Goal: Task Accomplishment & Management: Manage account settings

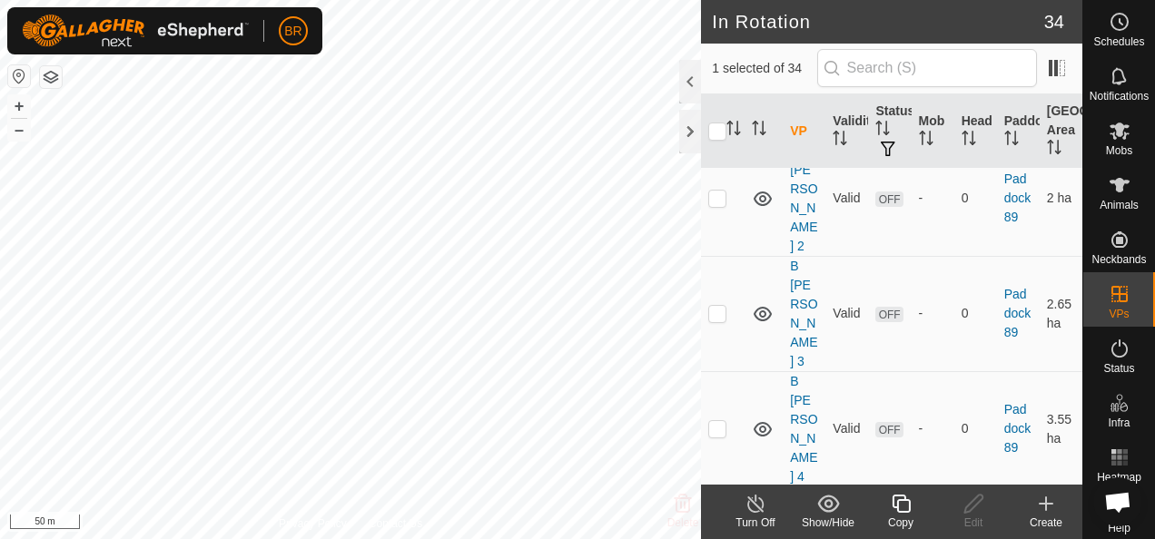
scroll to position [1453, 0]
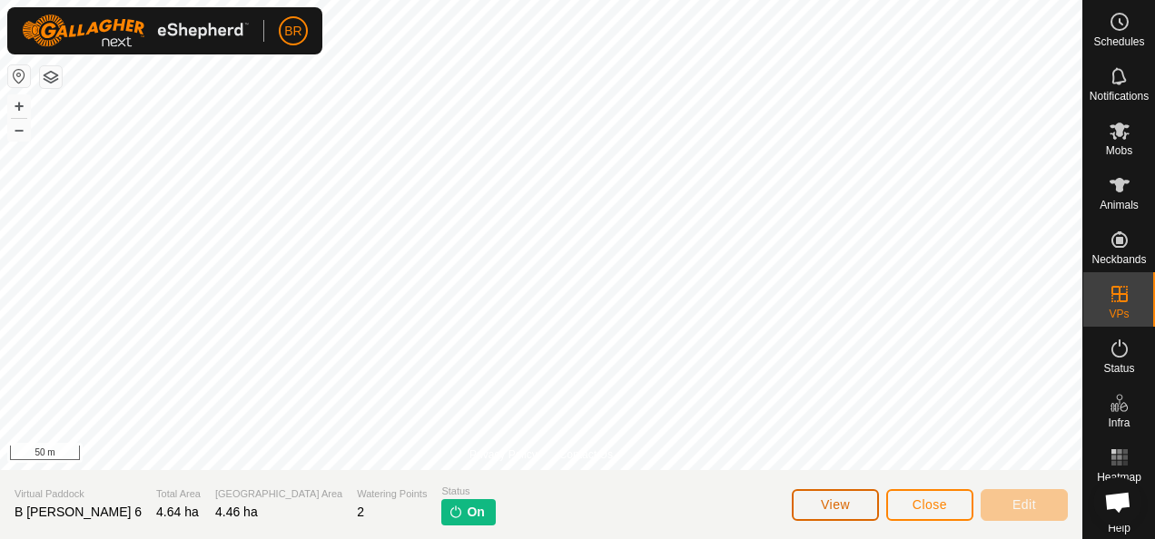
click at [822, 492] on button "View" at bounding box center [835, 505] width 87 height 32
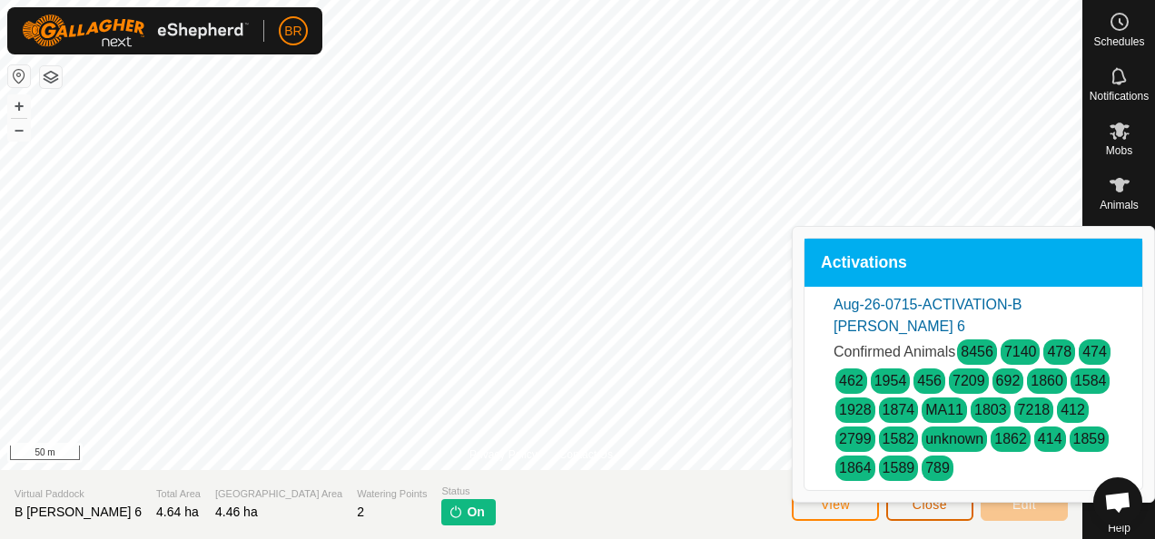
click at [911, 492] on button "Close" at bounding box center [929, 505] width 87 height 32
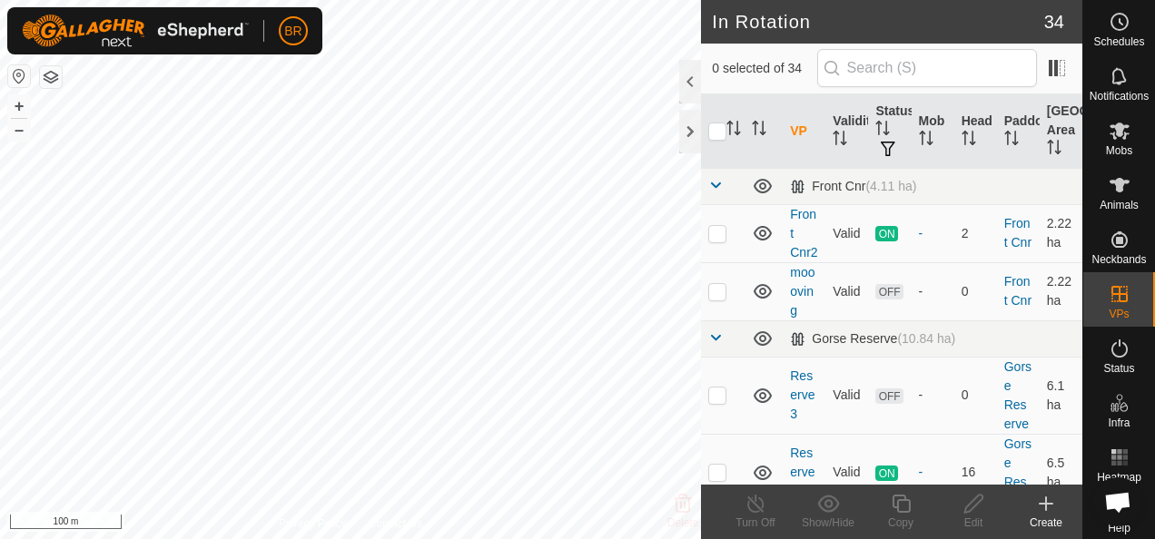
checkbox input "true"
checkbox input "false"
checkbox input "true"
checkbox input "false"
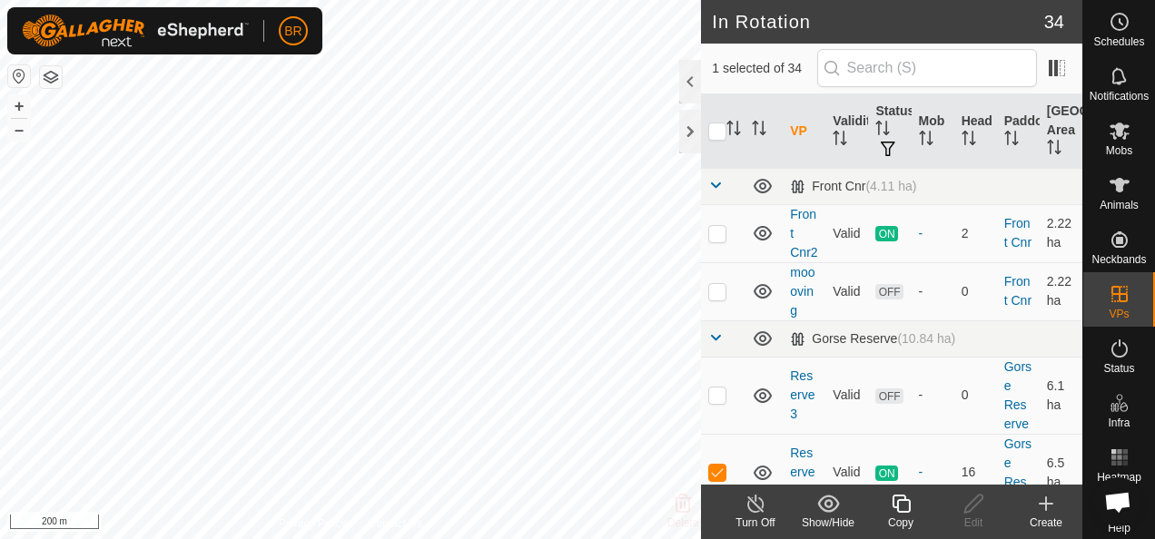
click at [903, 513] on icon at bounding box center [901, 504] width 23 height 22
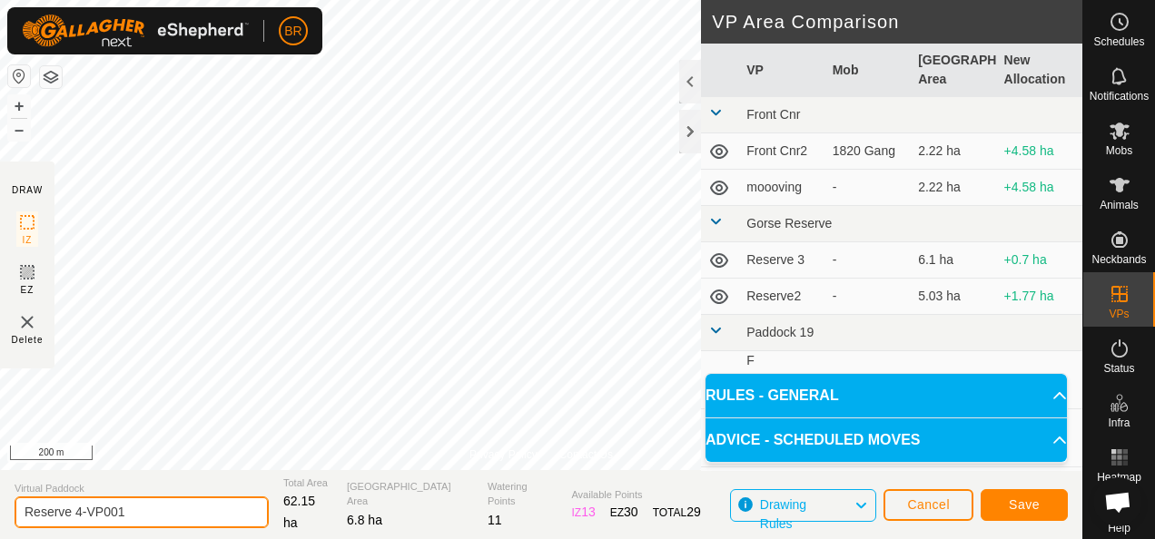
drag, startPoint x: 141, startPoint y: 510, endPoint x: 20, endPoint y: 517, distance: 121.0
click at [20, 517] on input "Reserve 4-VP001" at bounding box center [142, 513] width 254 height 32
type input "R"
type input "Moving Hfrs to TK"
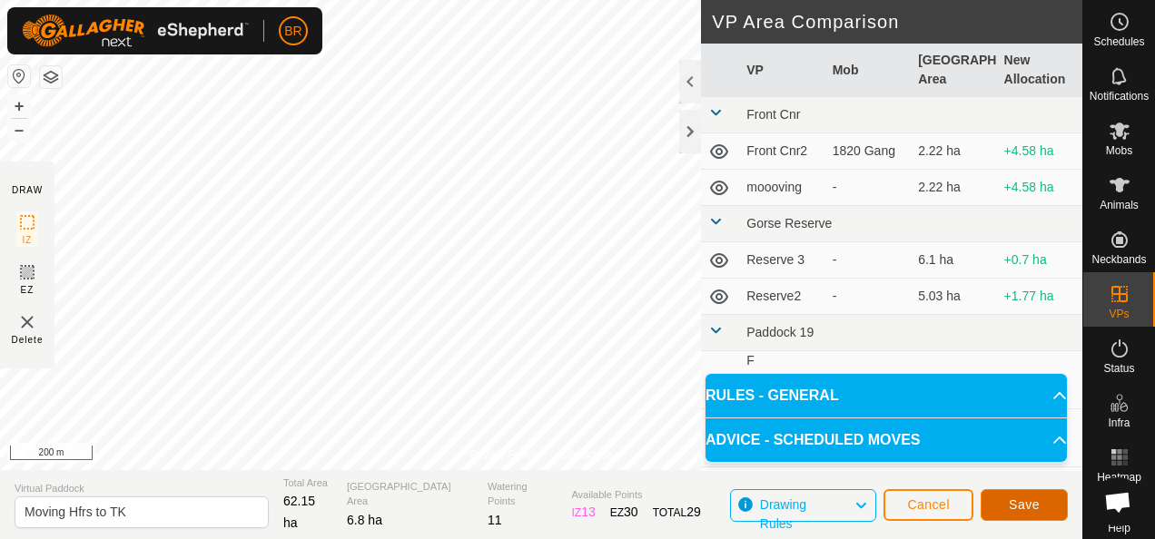
click at [1028, 502] on span "Save" at bounding box center [1024, 504] width 31 height 15
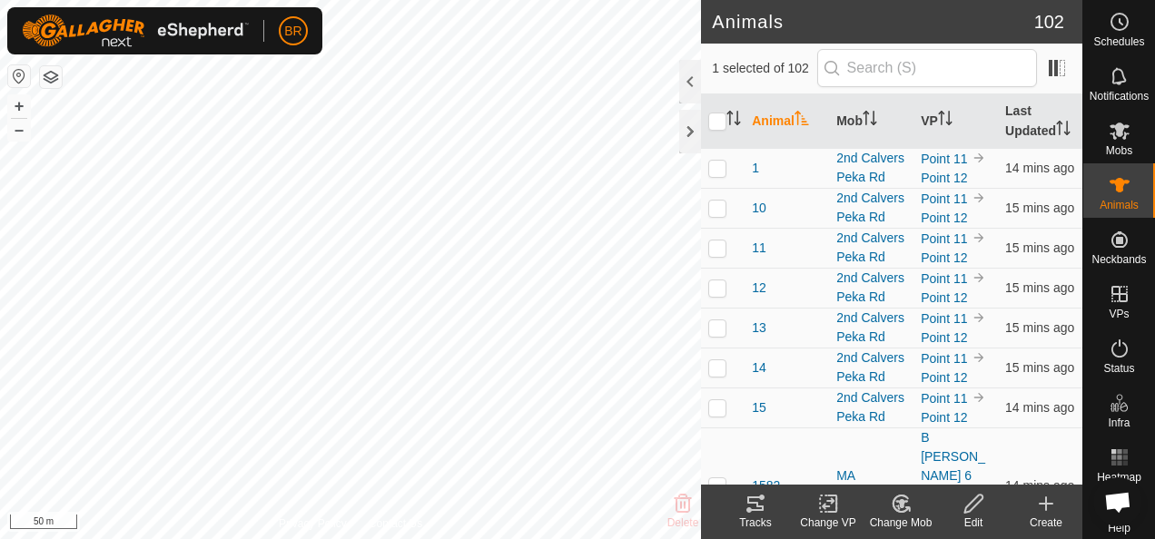
click at [746, 507] on icon at bounding box center [755, 504] width 22 height 22
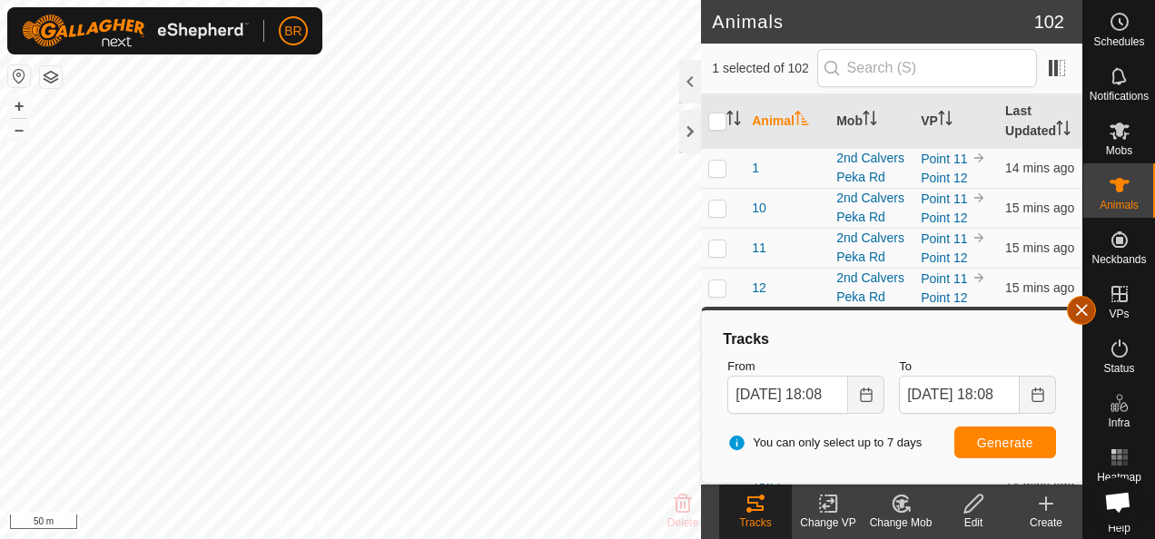
click at [1080, 307] on button "button" at bounding box center [1081, 310] width 29 height 29
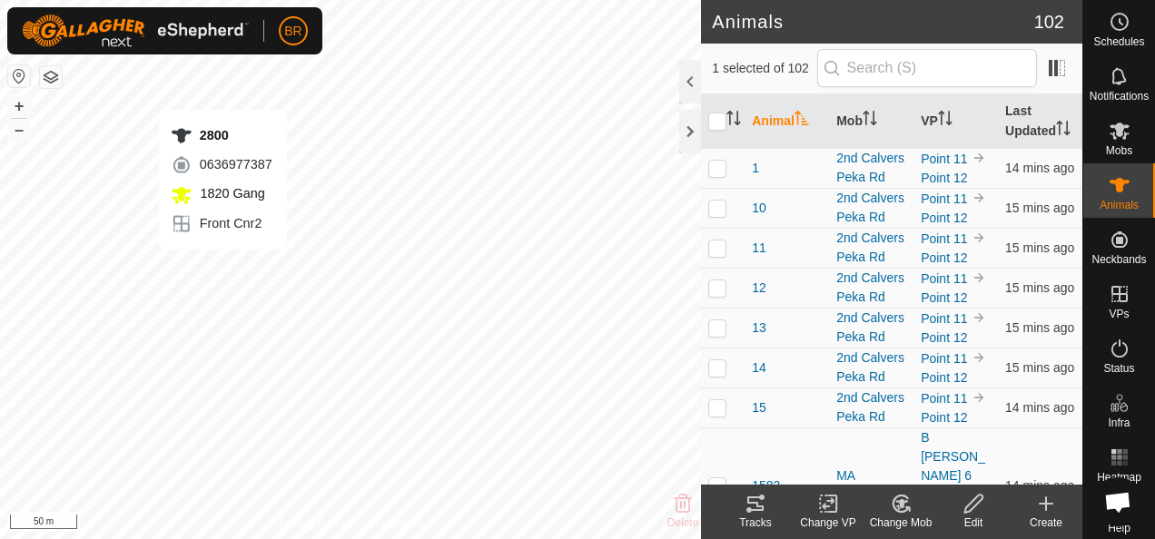
checkbox input "false"
checkbox input "true"
click at [748, 507] on icon at bounding box center [755, 504] width 22 height 22
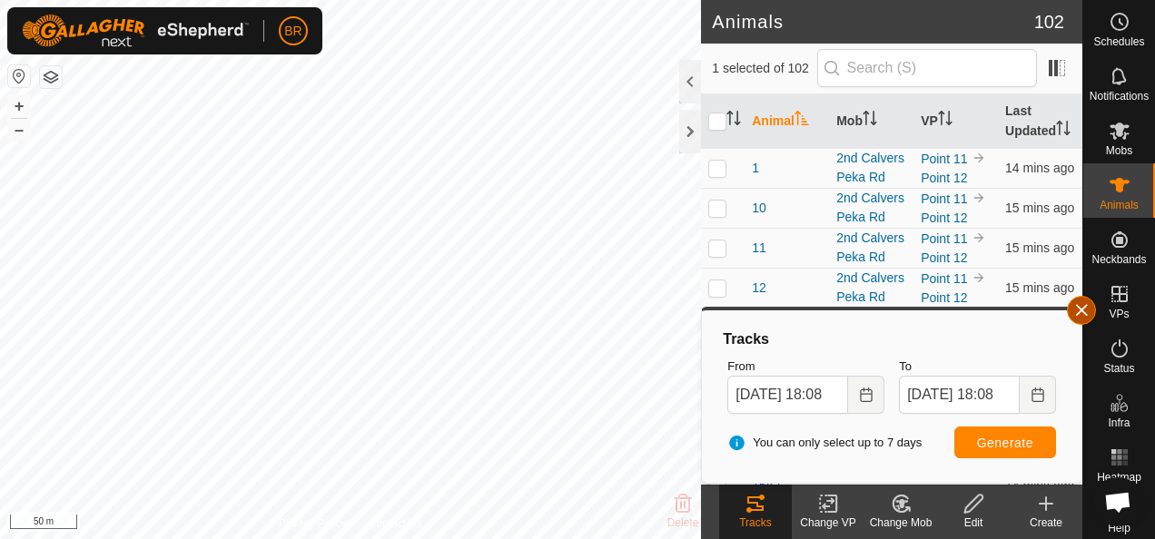
click at [1081, 301] on button "button" at bounding box center [1081, 310] width 29 height 29
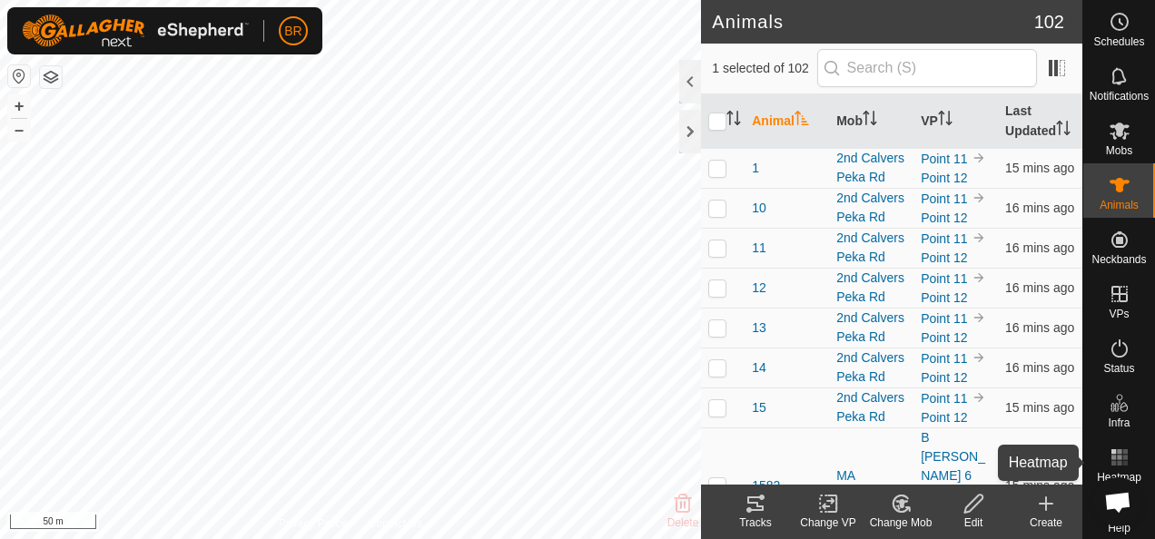
click at [1109, 454] on icon at bounding box center [1119, 458] width 22 height 22
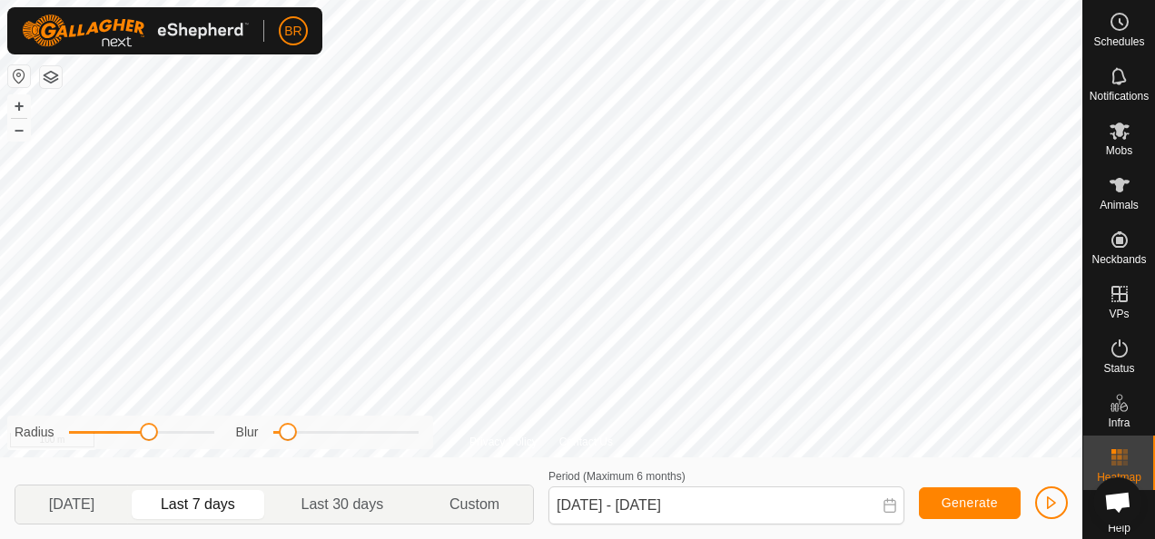
click at [412, 419] on div "Privacy Policy Contact Us 2800 0636977387 1820 Gang Front Cnr2 + – ⇧ i 100 m Ra…" at bounding box center [541, 269] width 1082 height 539
